Goal: Task Accomplishment & Management: Use online tool/utility

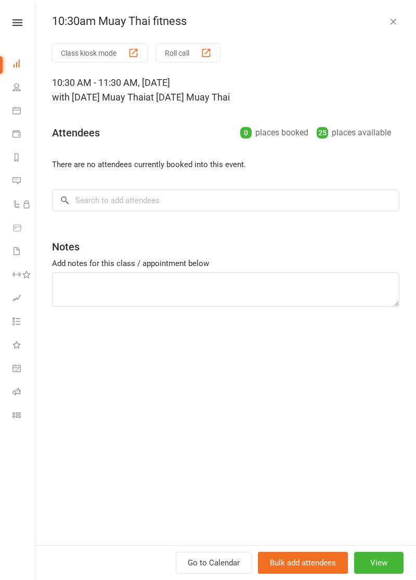
click at [74, 54] on button "Class kiosk mode" at bounding box center [100, 52] width 96 height 19
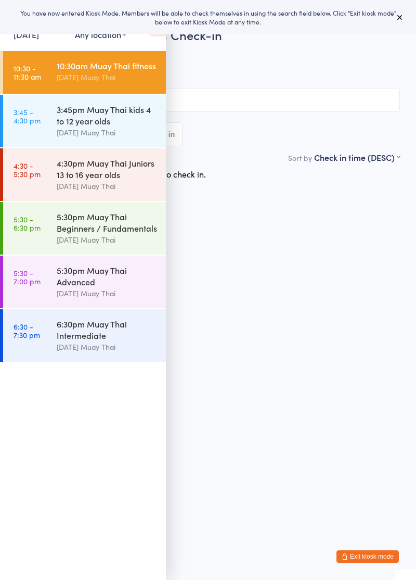
click at [157, 34] on icon at bounding box center [158, 26] width 16 height 22
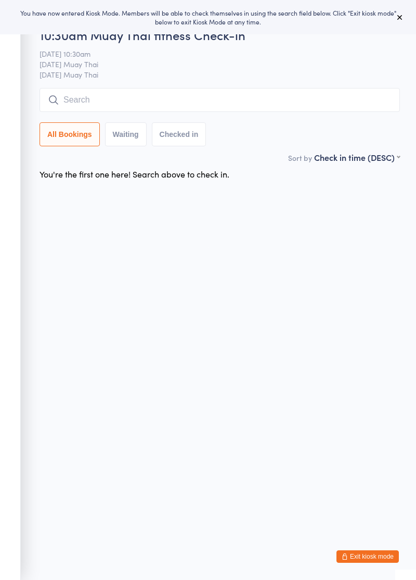
click at [142, 96] on input "search" at bounding box center [220, 100] width 361 height 24
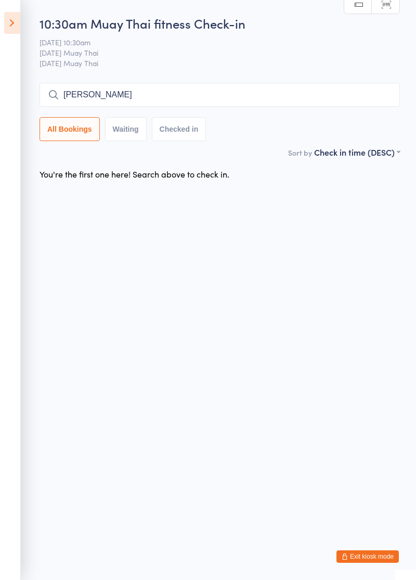
type input "Jared"
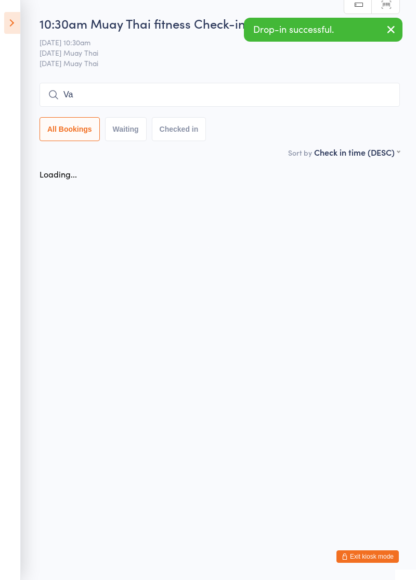
type input "Va"
